Goal: Task Accomplishment & Management: Manage account settings

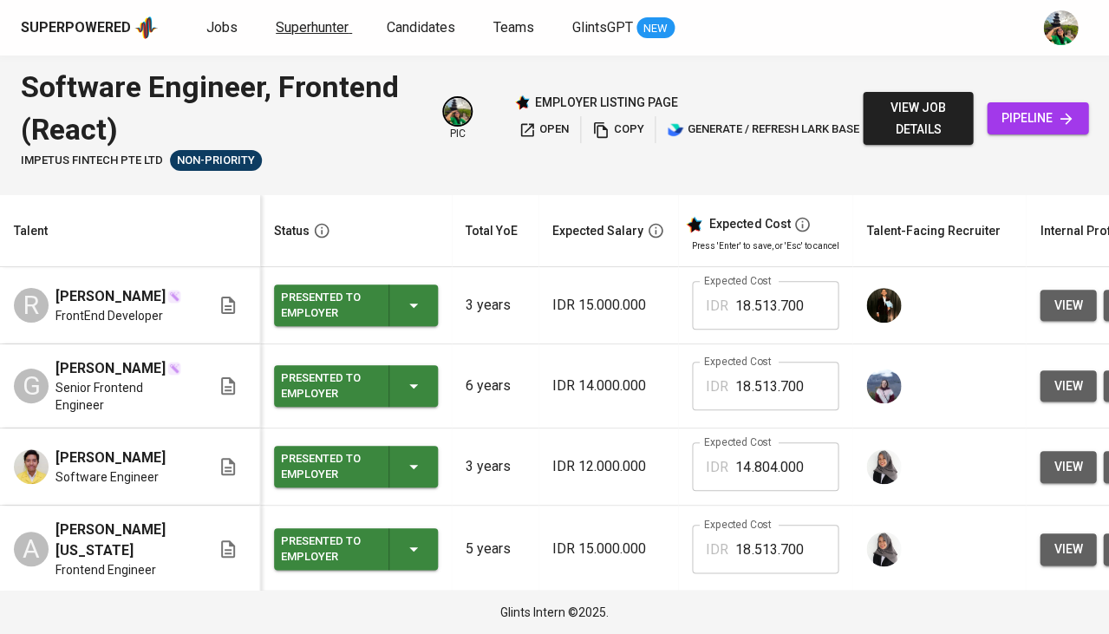
scroll to position [213, 0]
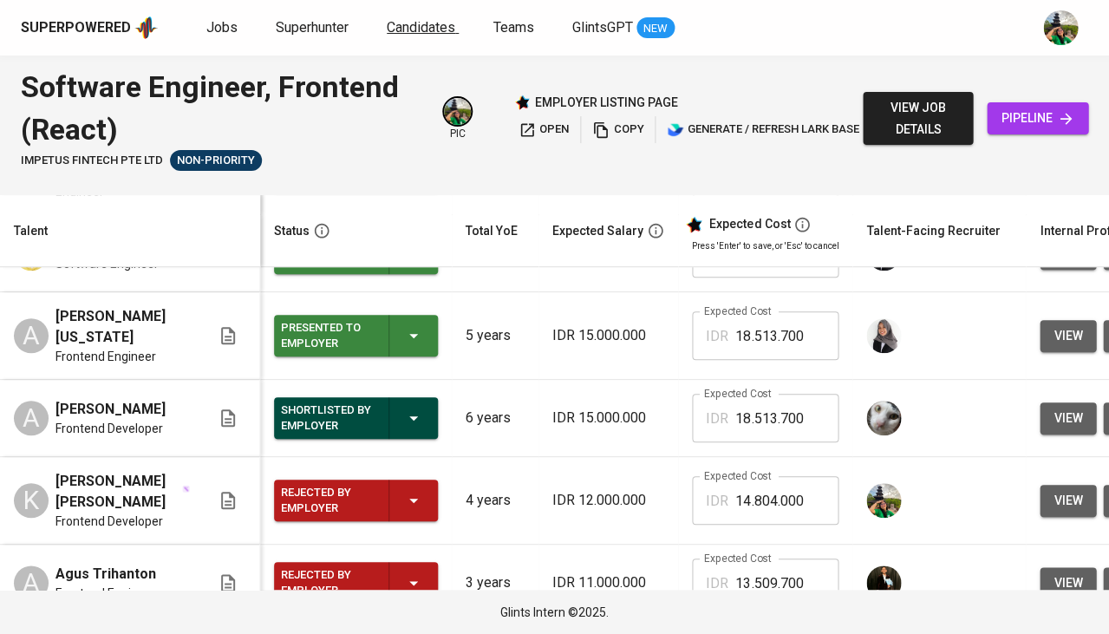
click at [425, 27] on span "Candidates" at bounding box center [421, 27] width 68 height 16
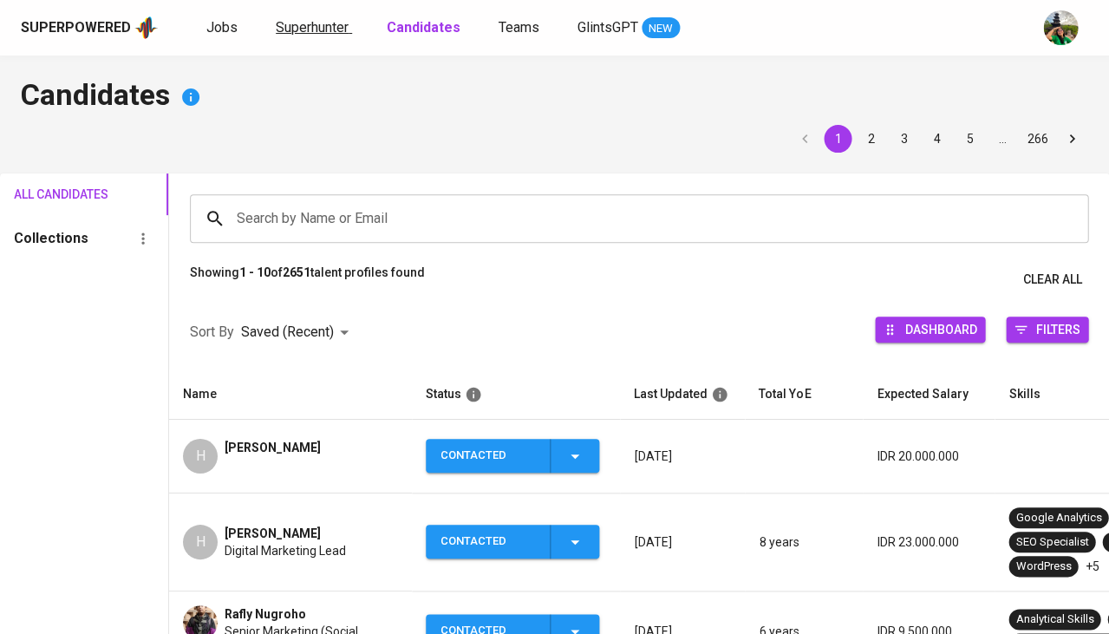
click at [345, 27] on span "Superhunter" at bounding box center [312, 27] width 73 height 16
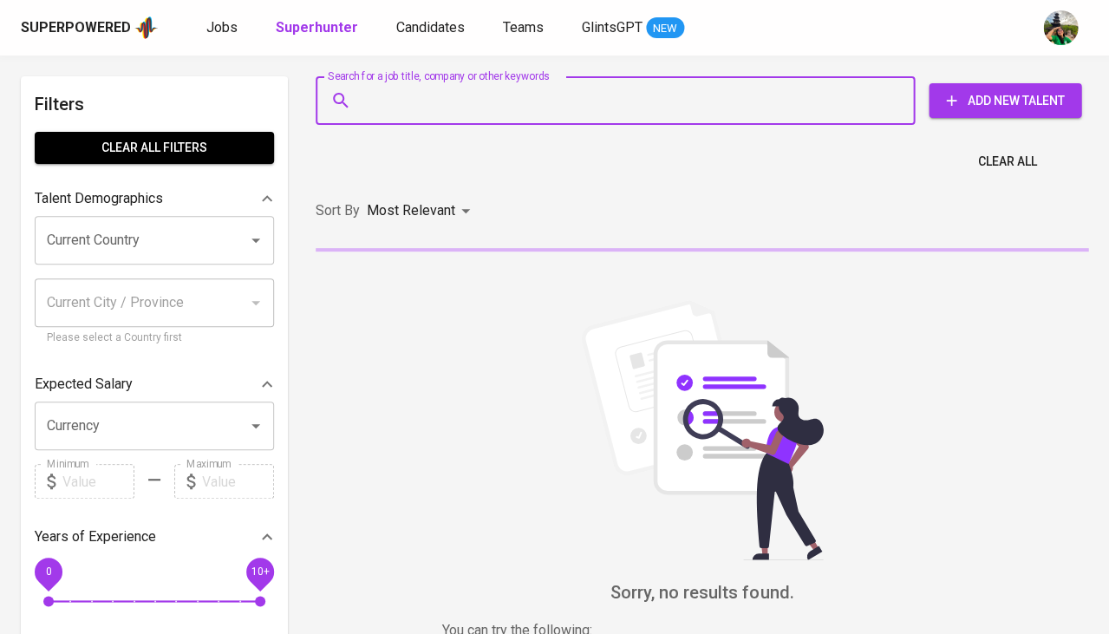
click at [477, 105] on input "Search for a job title, company or other keywords" at bounding box center [619, 100] width 523 height 33
paste input "[EMAIL_ADDRESS][DOMAIN_NAME]"
type input "[EMAIL_ADDRESS][DOMAIN_NAME]"
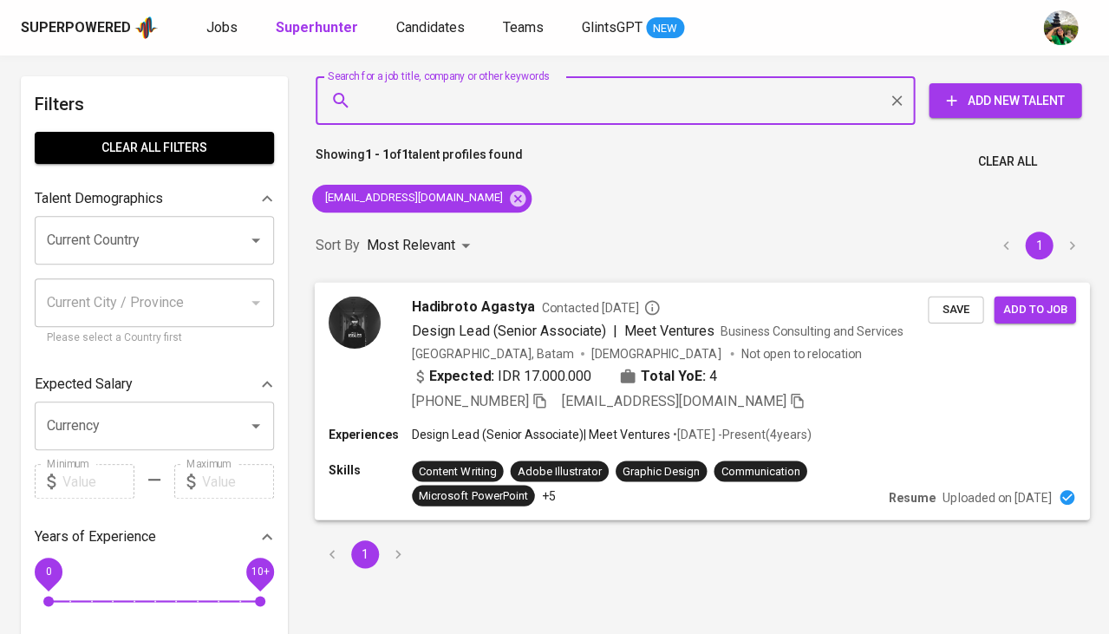
click at [968, 304] on span "Save" at bounding box center [955, 309] width 38 height 20
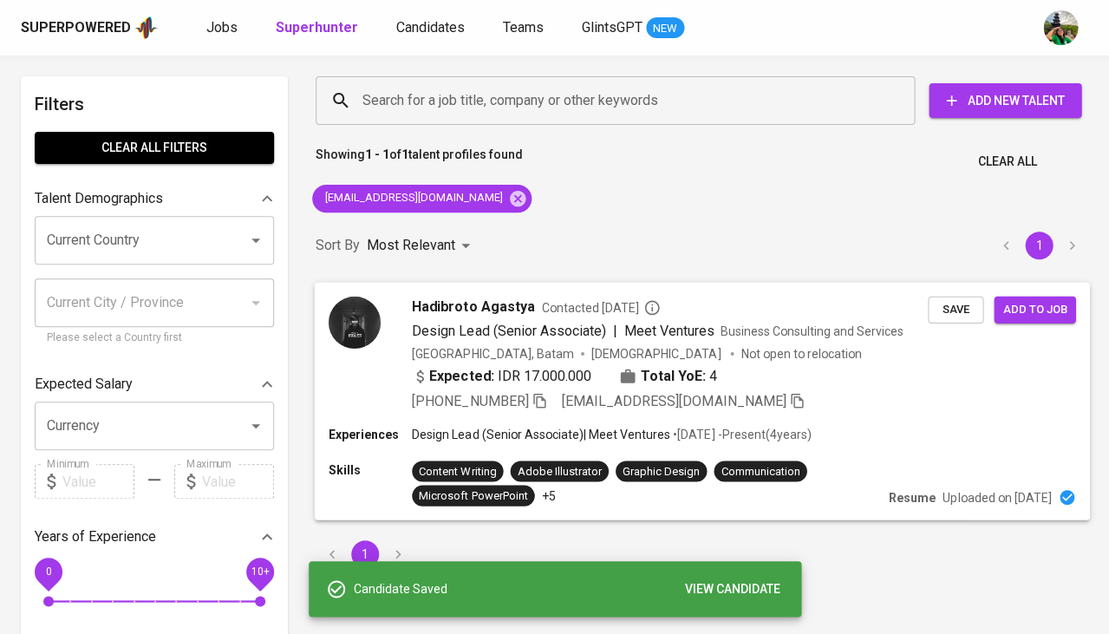
click at [437, 308] on span "Hadibroto Agastya" at bounding box center [473, 306] width 122 height 21
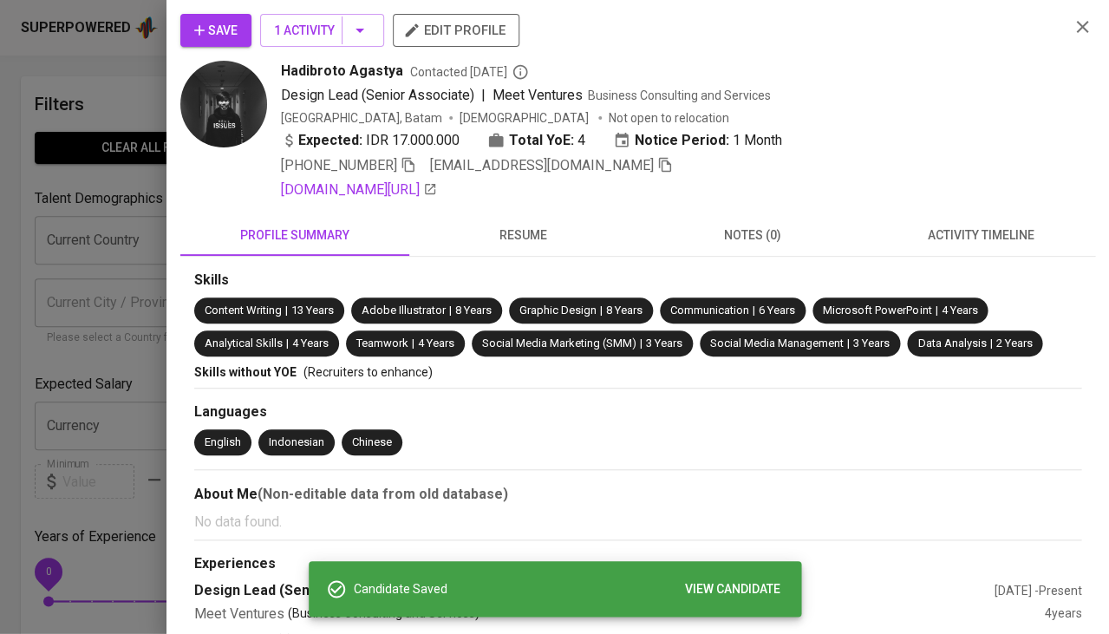
click at [1024, 226] on span "activity timeline" at bounding box center [980, 235] width 208 height 22
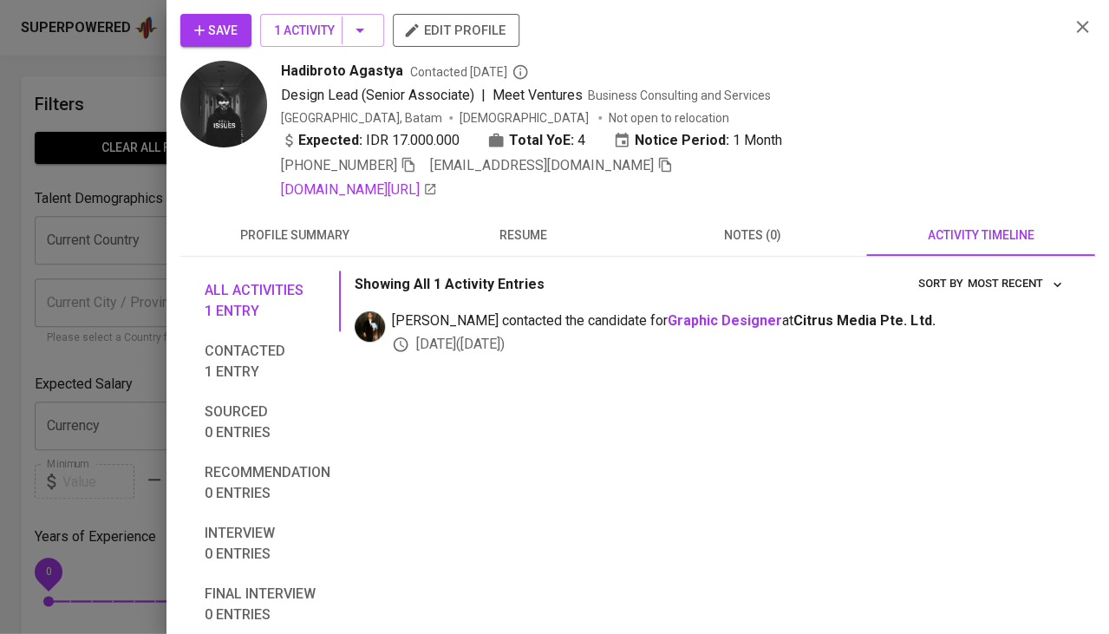
click at [66, 288] on div at bounding box center [554, 317] width 1109 height 634
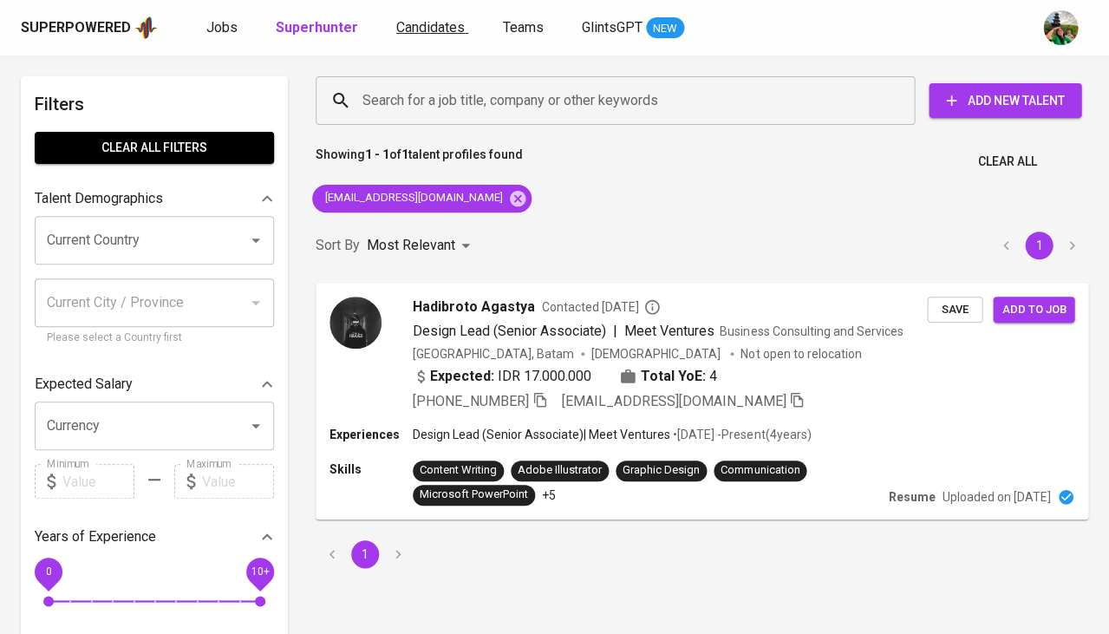
click at [428, 34] on span "Candidates" at bounding box center [430, 27] width 68 height 16
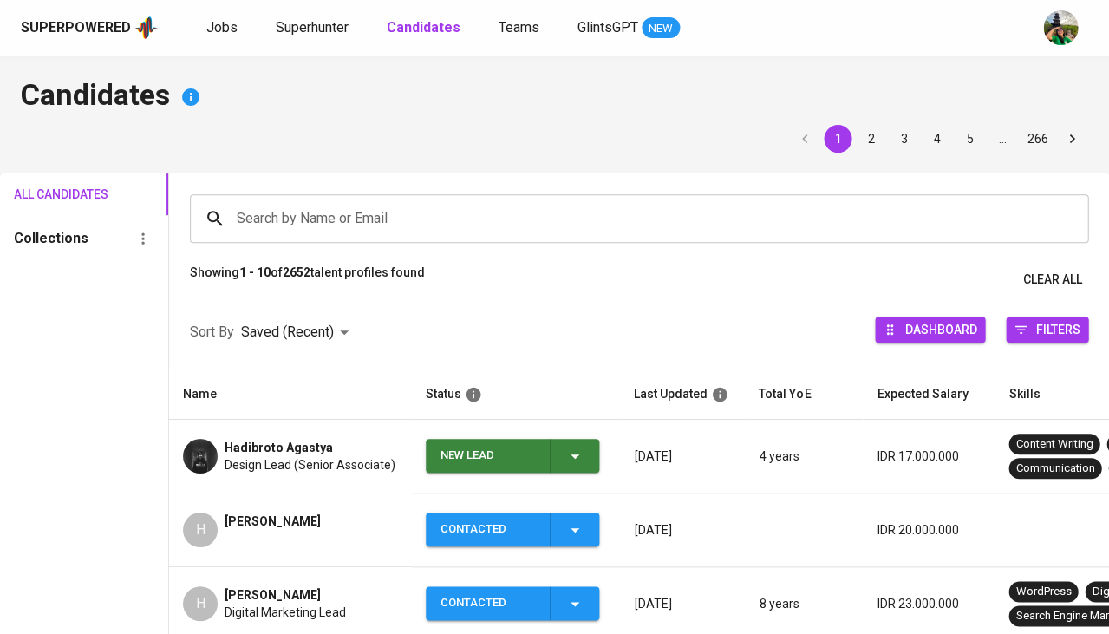
click at [566, 456] on icon "button" at bounding box center [574, 456] width 21 height 21
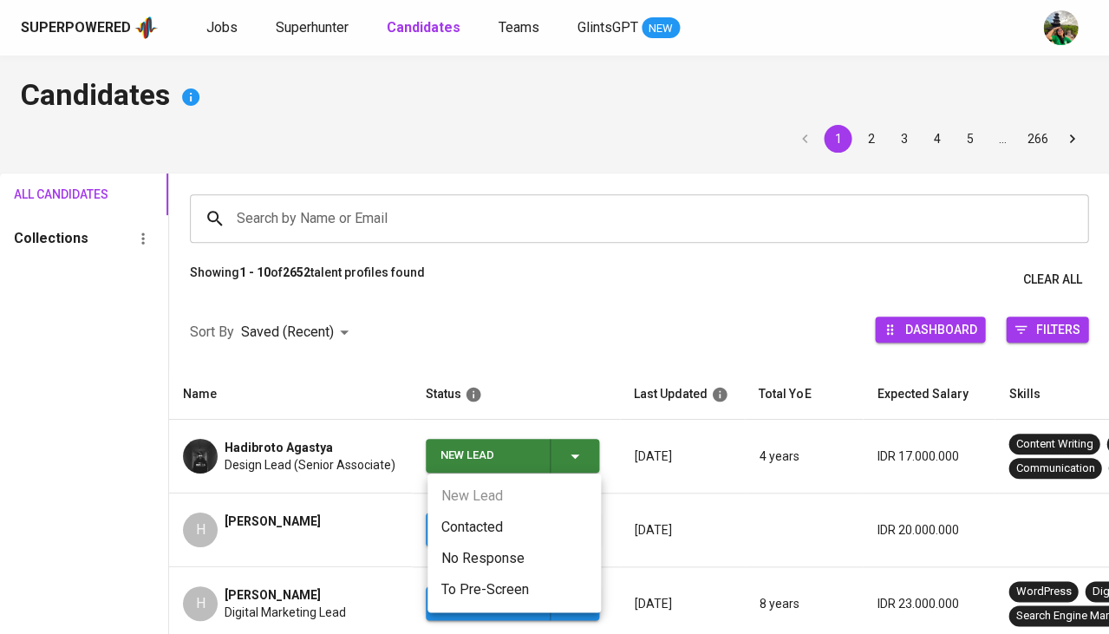
click at [484, 524] on li "Contacted" at bounding box center [513, 526] width 173 height 31
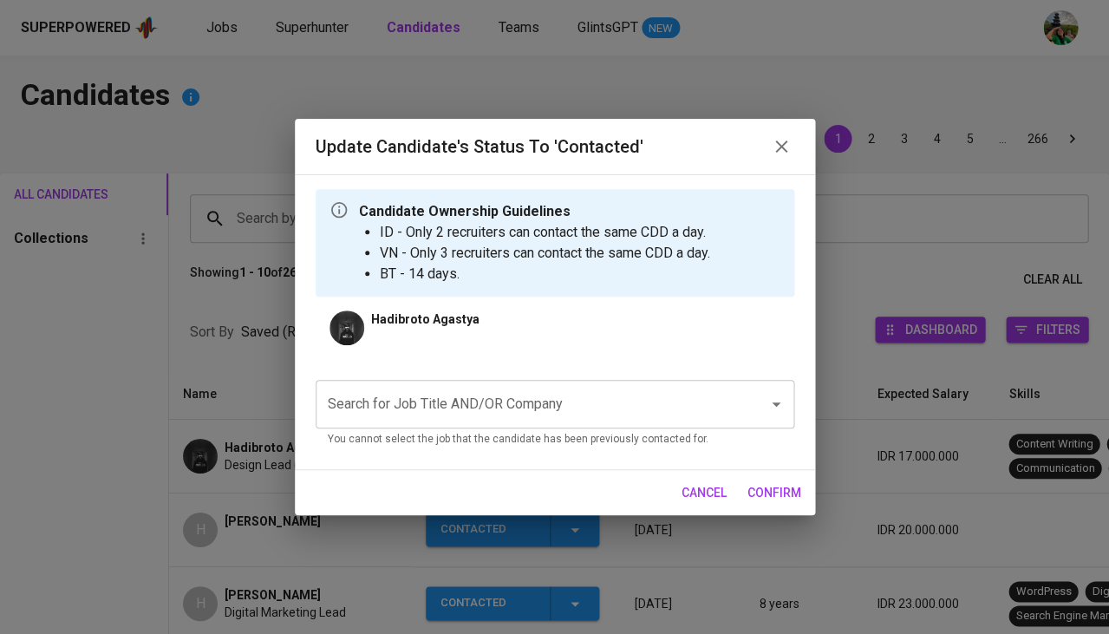
click at [494, 413] on input "Search for Job Title AND/OR Company" at bounding box center [530, 403] width 414 height 33
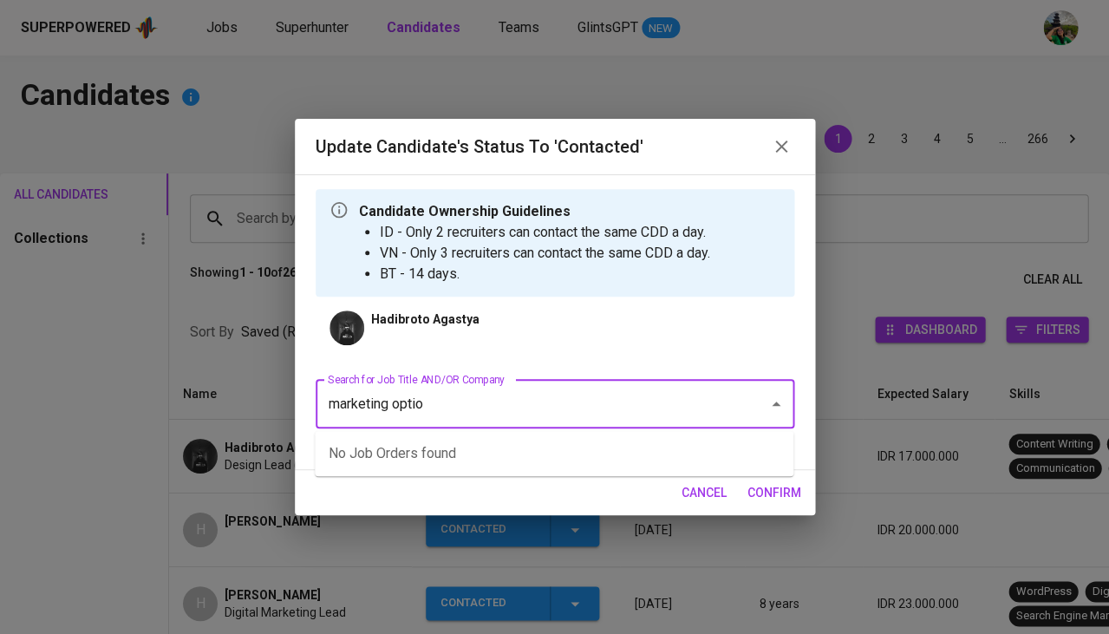
type input "marketing option"
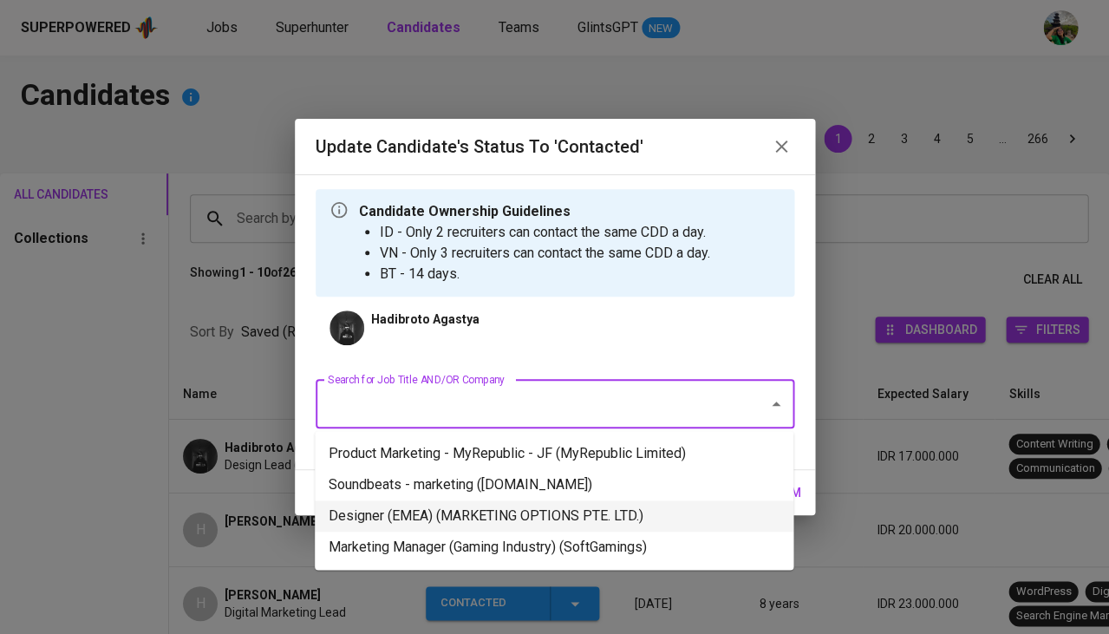
click at [516, 512] on li "Designer (EMEA) (MARKETING OPTIONS PTE. LTD.)" at bounding box center [554, 515] width 478 height 31
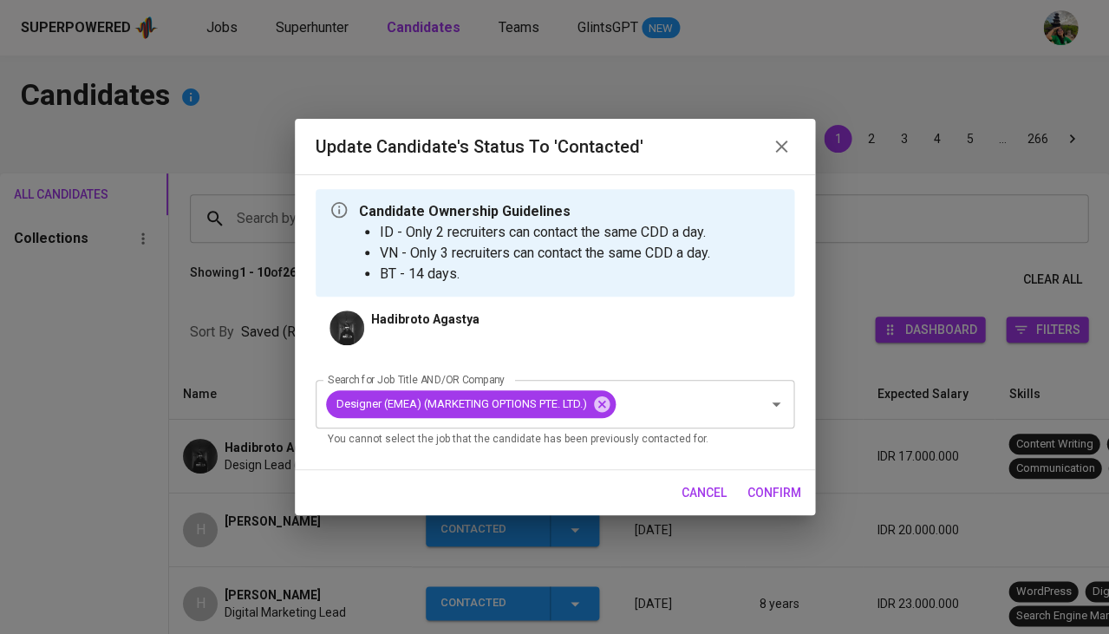
click at [780, 485] on span "confirm" at bounding box center [774, 493] width 54 height 22
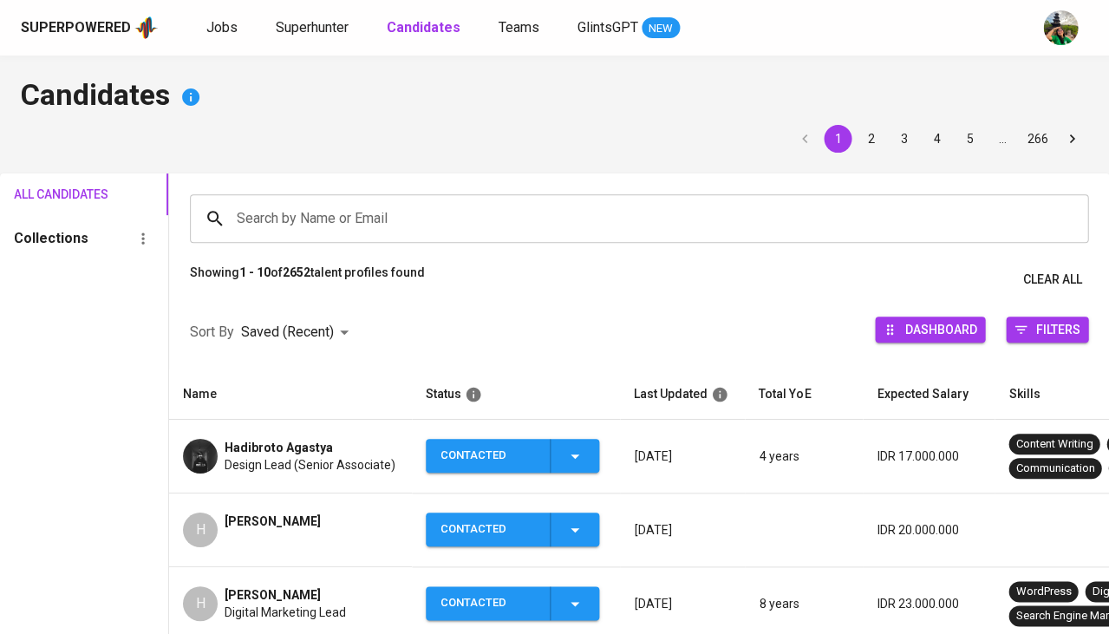
click at [247, 445] on span "Hadibroto Agastya" at bounding box center [278, 447] width 108 height 17
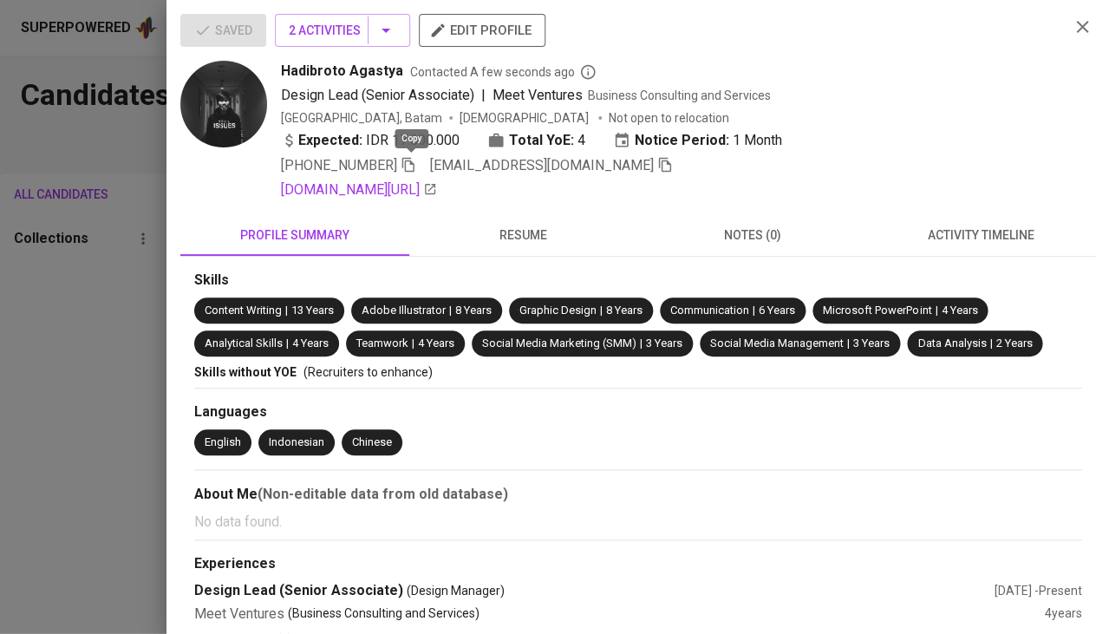
click at [411, 159] on icon "button" at bounding box center [408, 165] width 16 height 16
click at [979, 238] on span "activity timeline" at bounding box center [980, 235] width 208 height 22
